Goal: Task Accomplishment & Management: Manage account settings

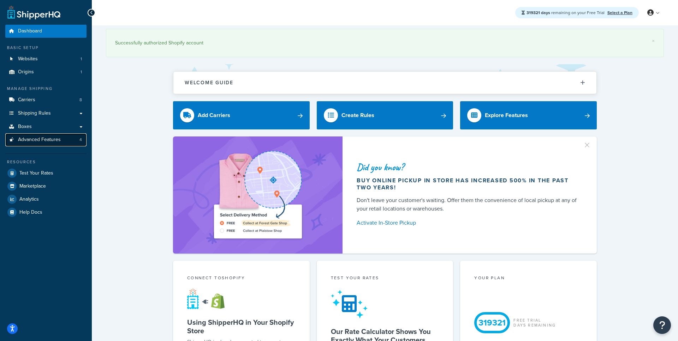
click at [64, 138] on link "Advanced Features 4" at bounding box center [45, 139] width 81 height 13
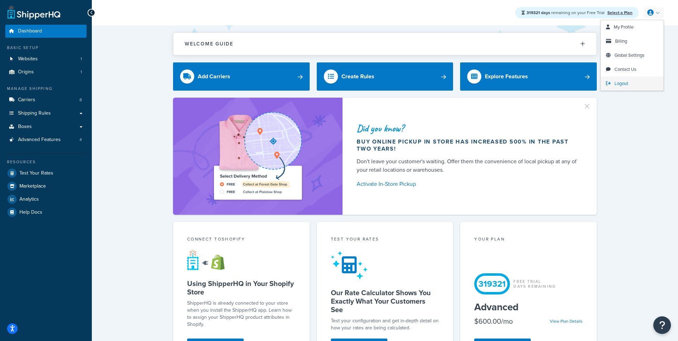
click at [624, 82] on span "Logout" at bounding box center [621, 83] width 14 height 7
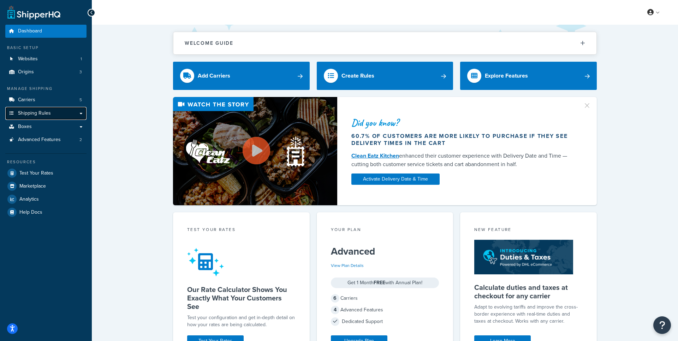
click at [49, 112] on span "Shipping Rules" at bounding box center [34, 114] width 33 height 6
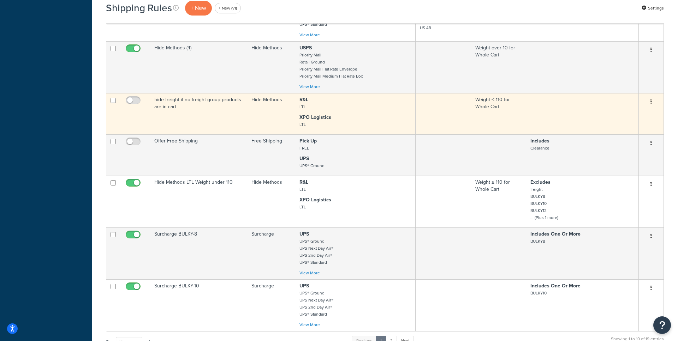
scroll to position [278, 0]
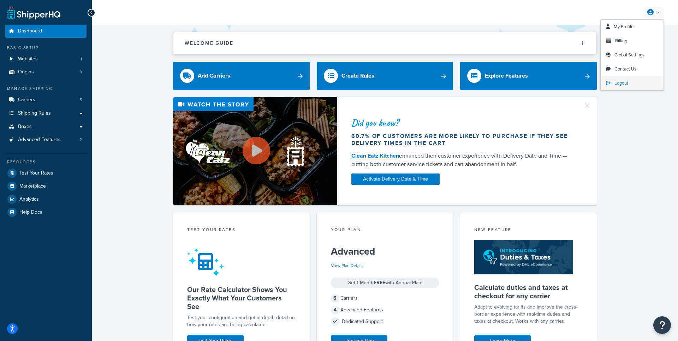
click at [620, 80] on span "Logout" at bounding box center [621, 83] width 14 height 7
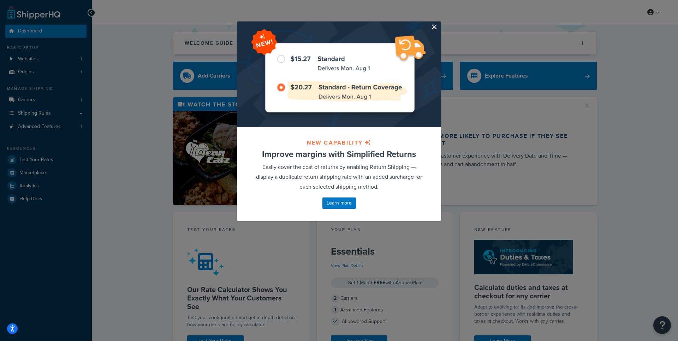
click at [439, 23] on button "button" at bounding box center [440, 23] width 2 height 2
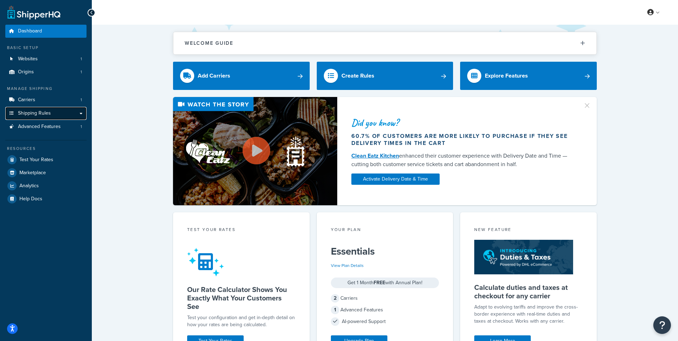
click at [56, 111] on link "Shipping Rules" at bounding box center [45, 113] width 81 height 13
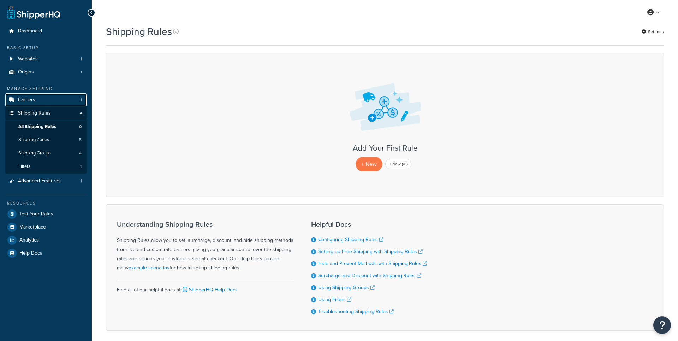
click at [60, 100] on link "Carriers 1" at bounding box center [45, 100] width 81 height 13
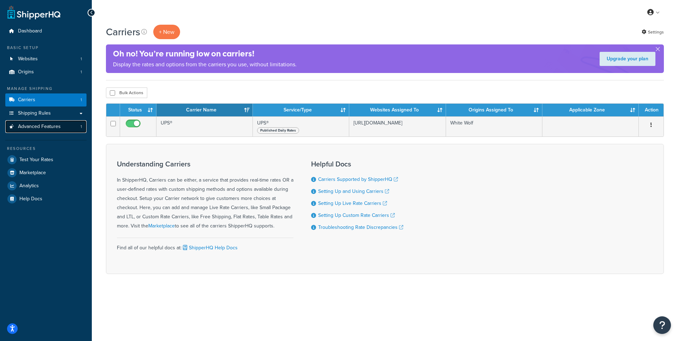
click at [55, 132] on link "Advanced Features 1" at bounding box center [45, 126] width 81 height 13
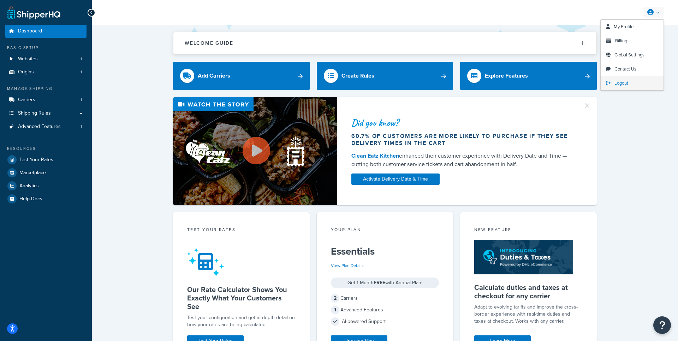
click at [622, 81] on span "Logout" at bounding box center [621, 83] width 14 height 7
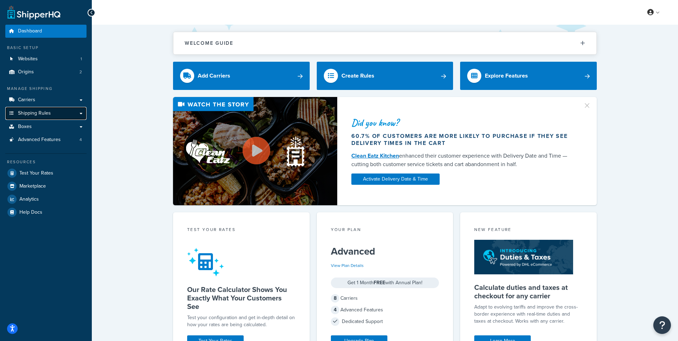
click at [60, 108] on link "Shipping Rules" at bounding box center [45, 113] width 81 height 13
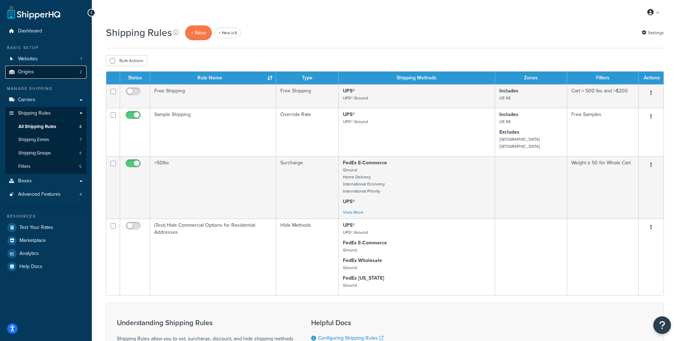
click at [54, 70] on link "Origins 2" at bounding box center [45, 72] width 81 height 13
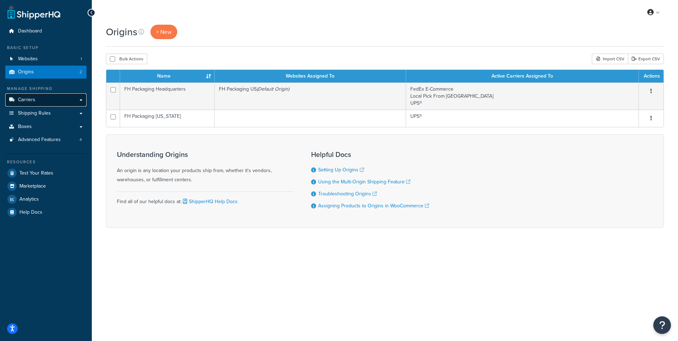
click at [54, 99] on link "Carriers" at bounding box center [45, 100] width 81 height 13
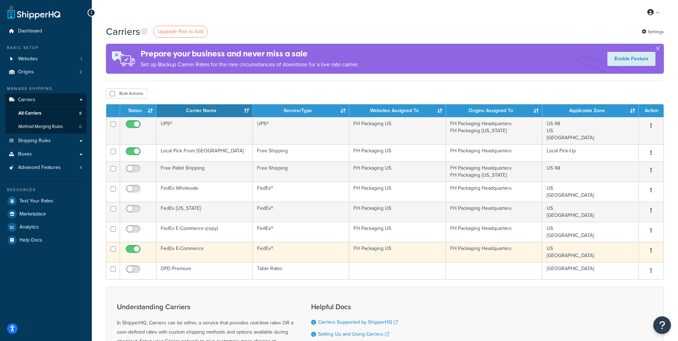
click at [195, 250] on td "FedEx E-Commerce" at bounding box center [204, 252] width 96 height 20
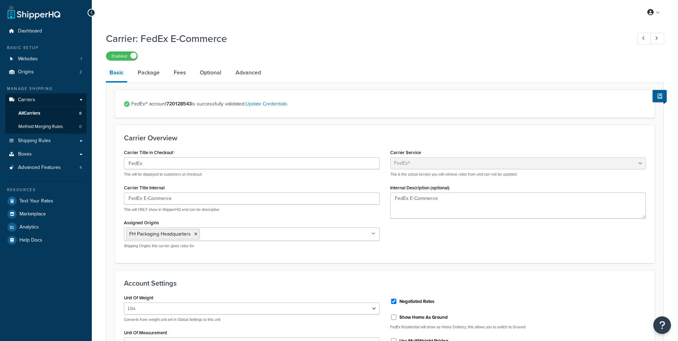
select select "fedEx"
select select "REGULAR_PICKUP"
select select "YOUR_PACKAGING"
